Goal: Task Accomplishment & Management: Use online tool/utility

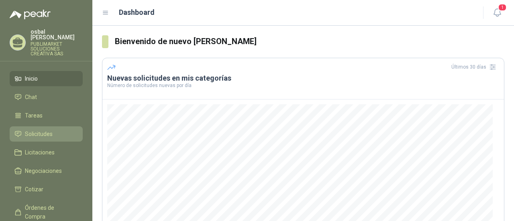
click at [31, 130] on span "Solicitudes" at bounding box center [39, 134] width 28 height 9
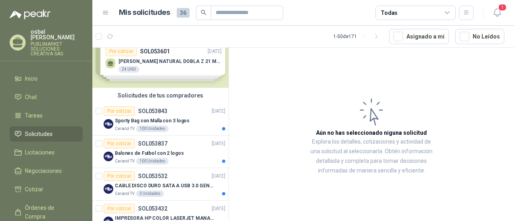
scroll to position [28, 0]
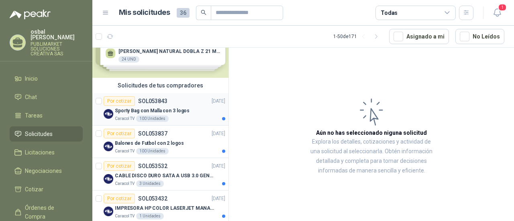
click at [172, 120] on div "Caracol TV 100 Unidades" at bounding box center [170, 119] width 111 height 6
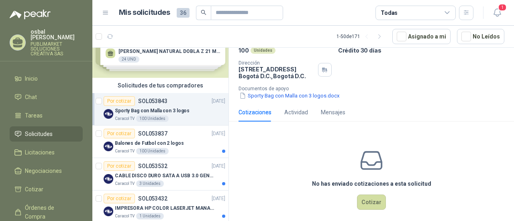
scroll to position [78, 0]
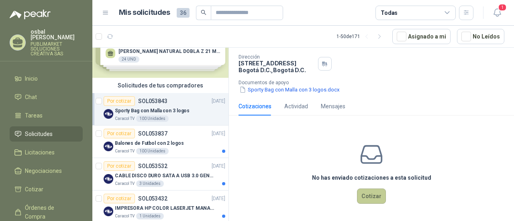
click at [370, 193] on button "Cotizar" at bounding box center [371, 196] width 29 height 15
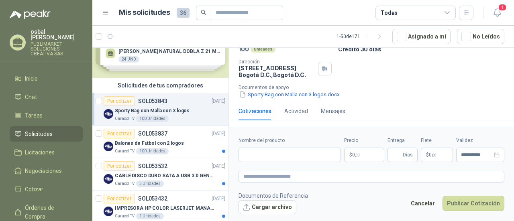
scroll to position [72, 0]
click at [248, 158] on input "Nombre del producto" at bounding box center [290, 155] width 102 height 14
paste input "**********"
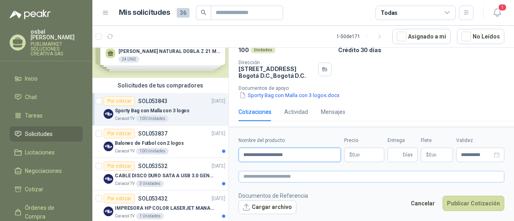
type input "**********"
click at [248, 176] on textarea at bounding box center [372, 176] width 266 height 11
paste textarea "**********"
type textarea "**********"
click at [364, 156] on p "$ 0 ,00" at bounding box center [364, 155] width 40 height 14
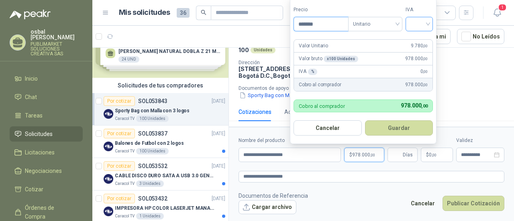
type input "*******"
click at [428, 28] on input "search" at bounding box center [420, 23] width 18 height 12
click at [421, 41] on div "19%" at bounding box center [421, 41] width 15 height 9
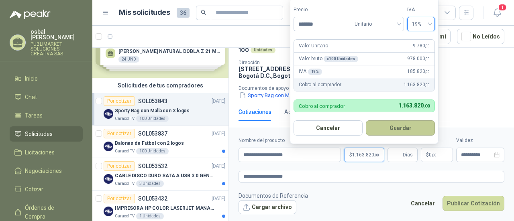
click at [396, 130] on button "Guardar" at bounding box center [400, 128] width 69 height 15
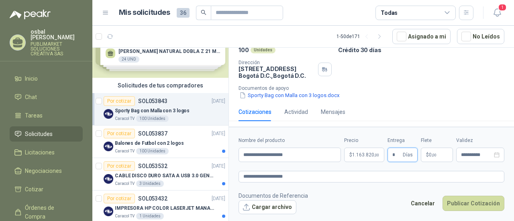
type input "*"
click at [272, 209] on button "Cargar archivo" at bounding box center [268, 208] width 58 height 14
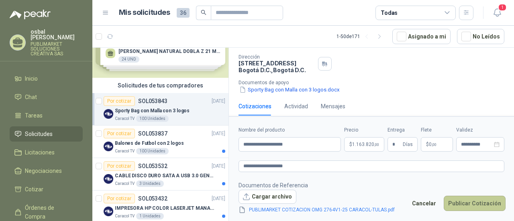
click at [468, 203] on button "Publicar Cotización" at bounding box center [475, 203] width 62 height 15
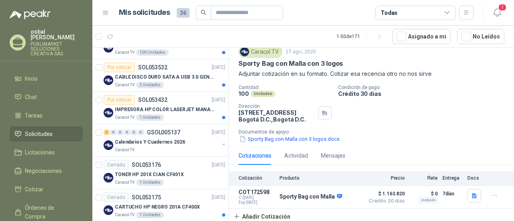
scroll to position [137, 0]
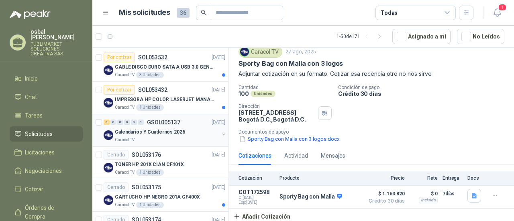
click at [166, 138] on div "Caracol TV" at bounding box center [167, 140] width 104 height 6
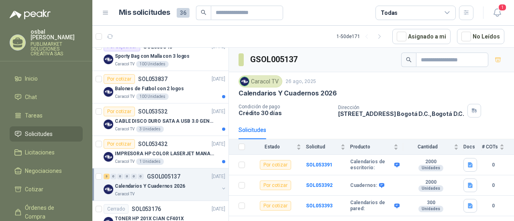
scroll to position [88, 0]
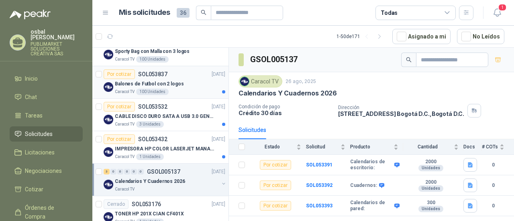
click at [184, 89] on div "Caracol TV 100 Unidades" at bounding box center [170, 92] width 111 height 6
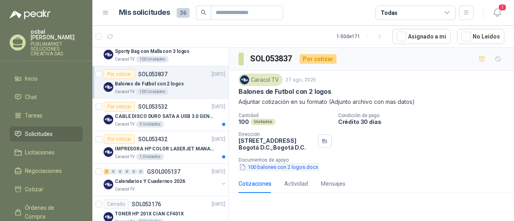
click at [272, 167] on button "100 balones con 2 logos.docx" at bounding box center [279, 167] width 81 height 8
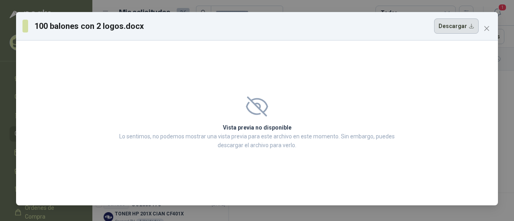
click at [451, 25] on button "Descargar" at bounding box center [456, 25] width 45 height 15
click at [488, 27] on icon "close" at bounding box center [487, 28] width 6 height 6
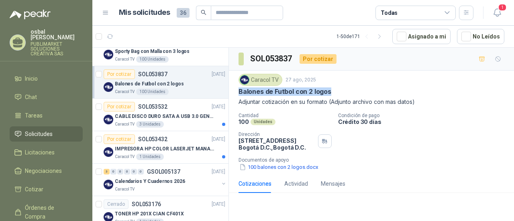
drag, startPoint x: 239, startPoint y: 90, endPoint x: 337, endPoint y: 87, distance: 97.7
click at [337, 88] on div "Balones de Futbol con 2 logos" at bounding box center [372, 92] width 266 height 8
copy p "Balones de Futbol con 2 logos"
